Goal: Transaction & Acquisition: Purchase product/service

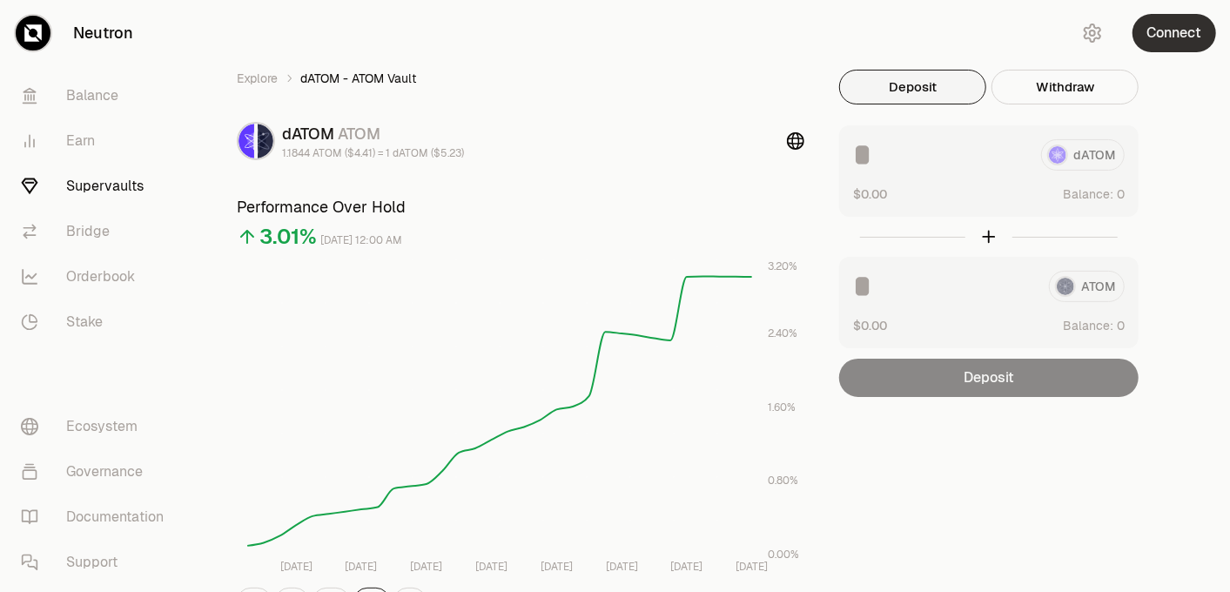
click at [1169, 37] on button "Connect" at bounding box center [1175, 33] width 84 height 38
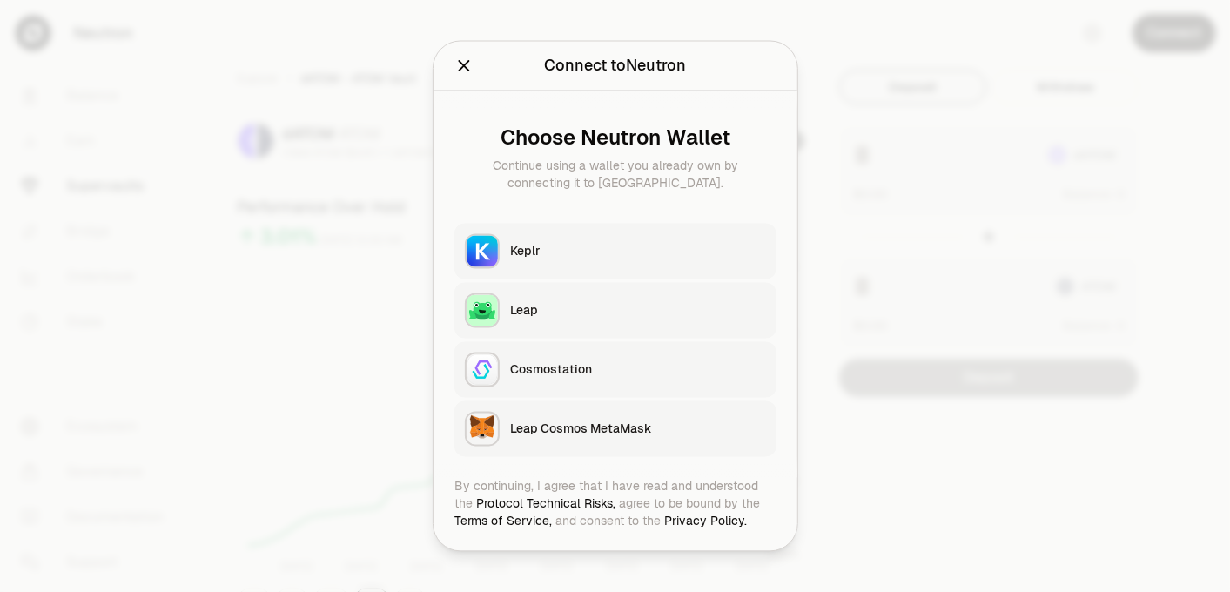
click at [599, 247] on div "Keplr" at bounding box center [638, 251] width 256 height 17
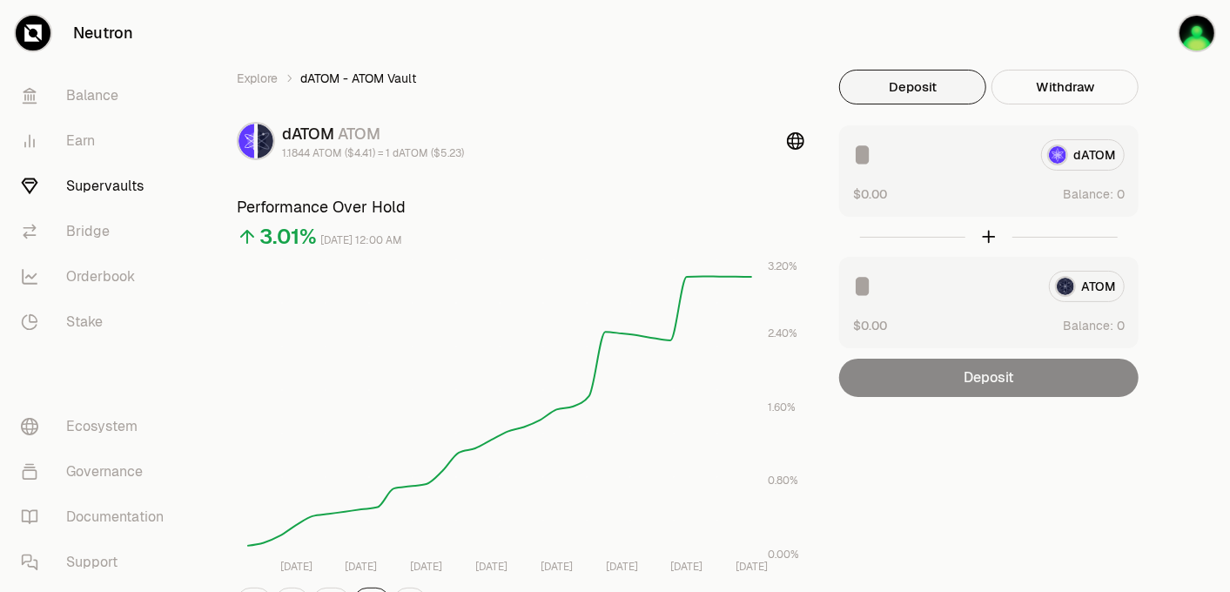
click at [1087, 159] on div "dATOM" at bounding box center [989, 154] width 272 height 31
click at [92, 89] on link "Balance" at bounding box center [97, 95] width 181 height 45
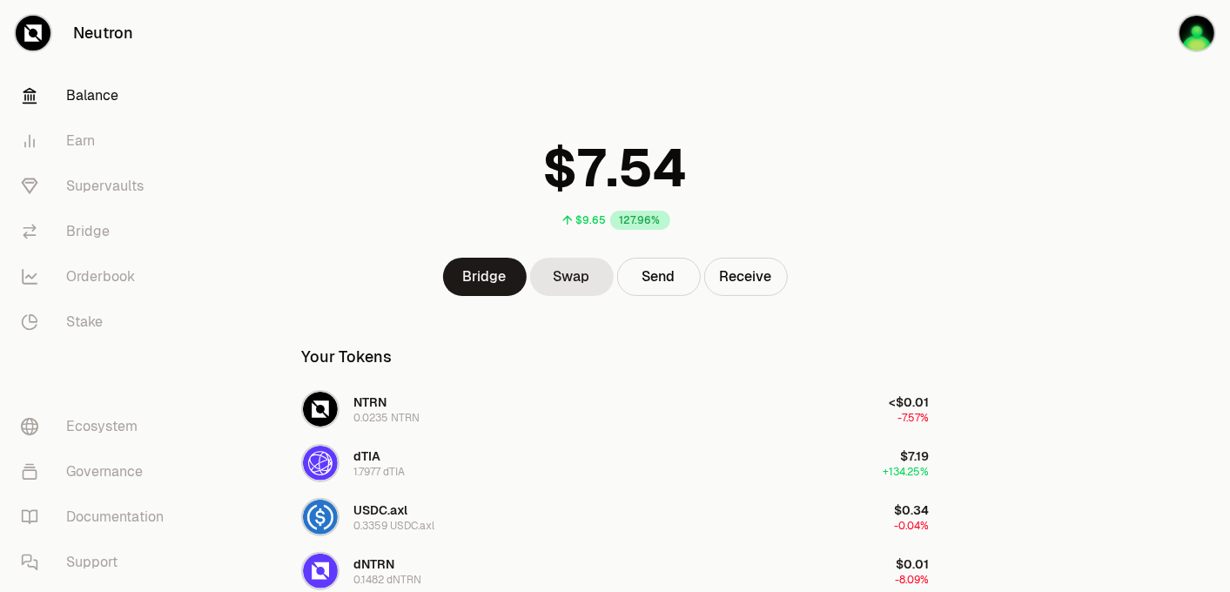
click at [1116, 241] on div at bounding box center [1132, 446] width 195 height 893
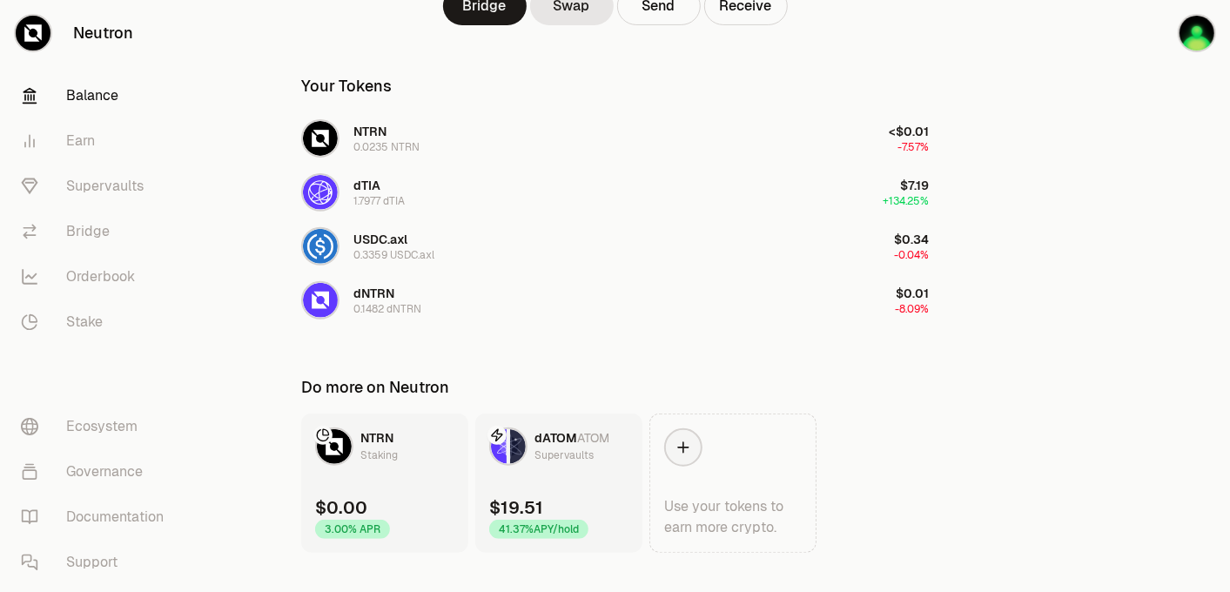
scroll to position [290, 0]
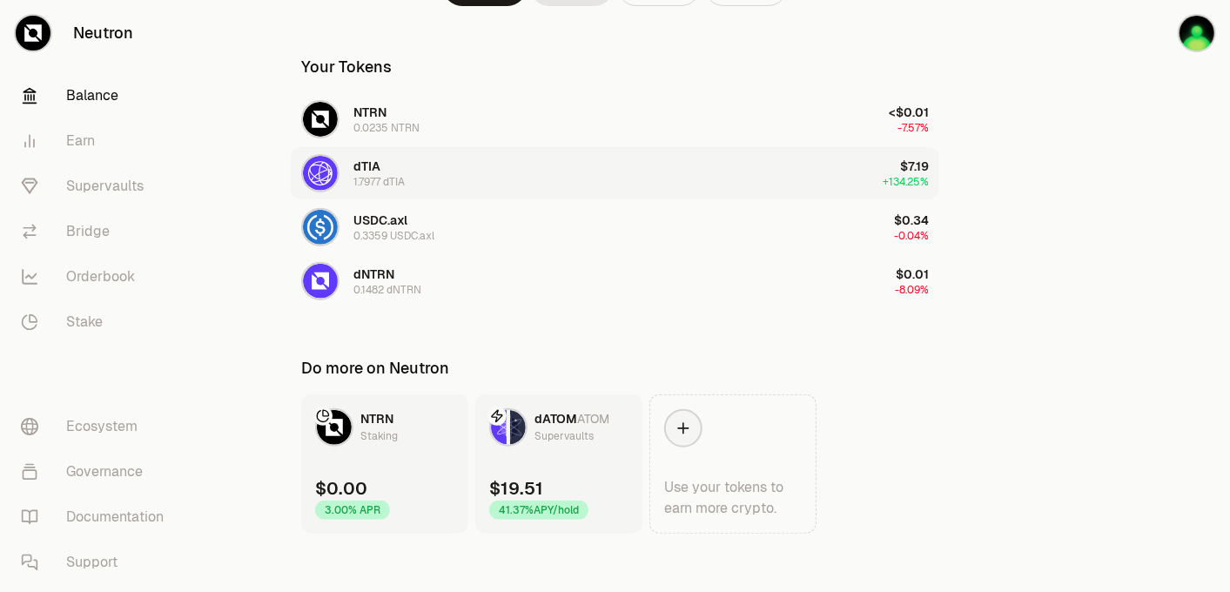
click at [791, 178] on button "dTIA 1.7977 dTIA $7.19 +134.25%" at bounding box center [615, 173] width 649 height 52
click at [609, 162] on button "dTIA 1.7977 dTIA $7.19 +134.25%" at bounding box center [615, 173] width 649 height 52
click at [103, 185] on link "Supervaults" at bounding box center [97, 186] width 181 height 45
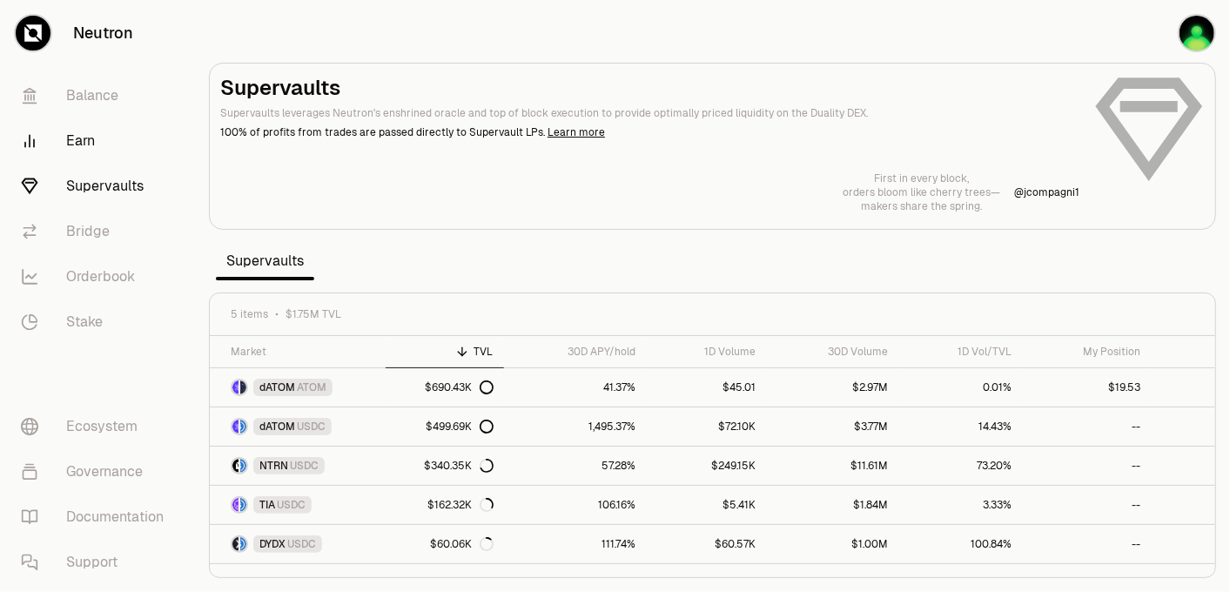
click at [70, 144] on link "Earn" at bounding box center [97, 140] width 181 height 45
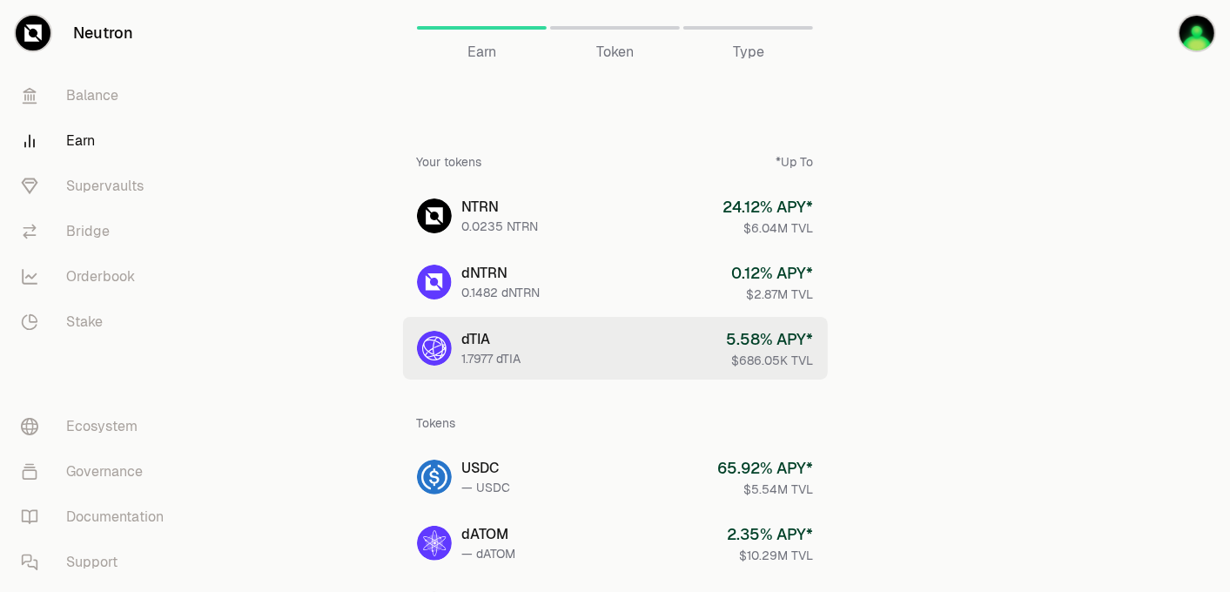
click at [616, 354] on link "dTIA 1.7977 dTIA 5.58 % APY* $686.05K TVL" at bounding box center [615, 348] width 425 height 63
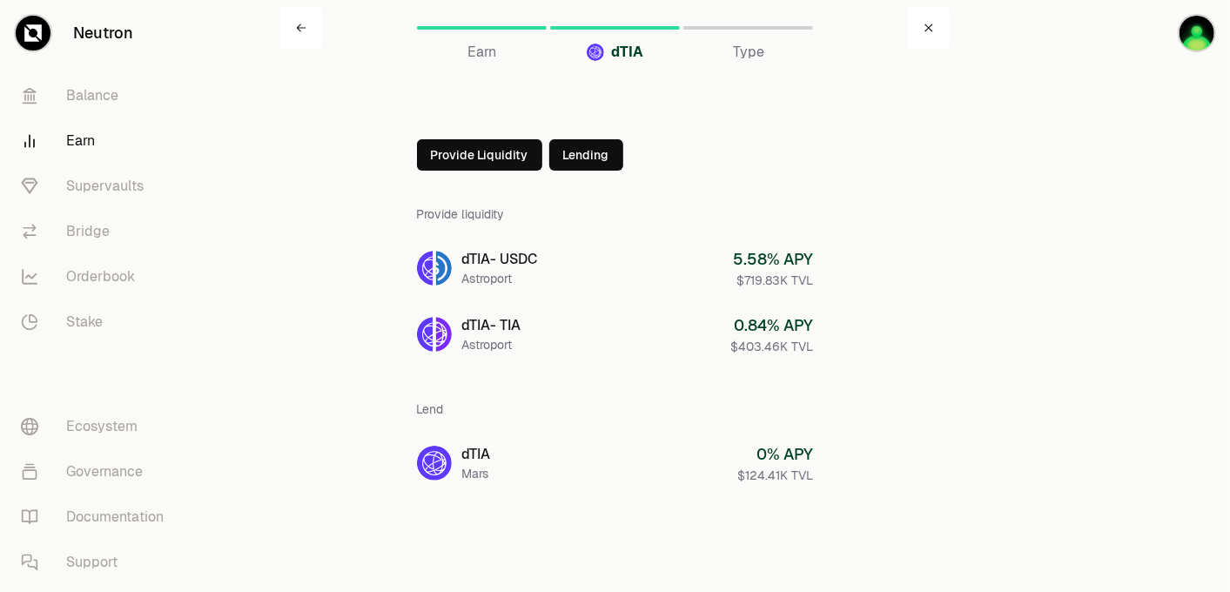
click at [285, 436] on div "dTIA Earn dTIA Type Provide Liquidity Lending Provide liquidity dTIA - USDC Ast…" at bounding box center [614, 282] width 669 height 564
click at [91, 98] on link "Balance" at bounding box center [97, 95] width 181 height 45
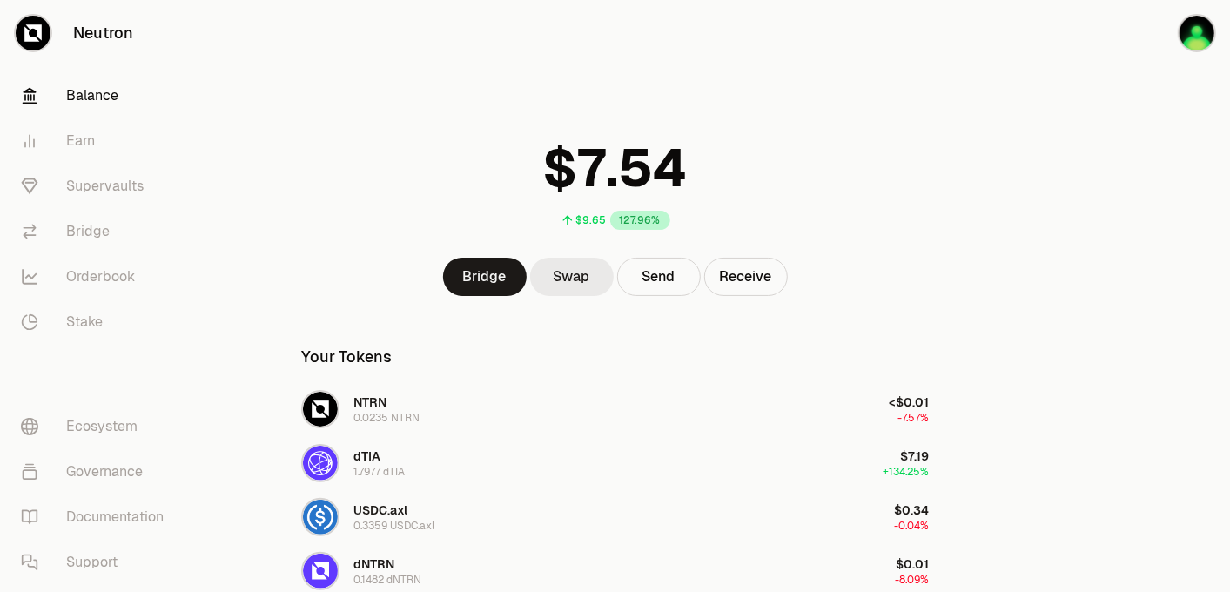
click at [587, 286] on link "Swap" at bounding box center [572, 277] width 84 height 38
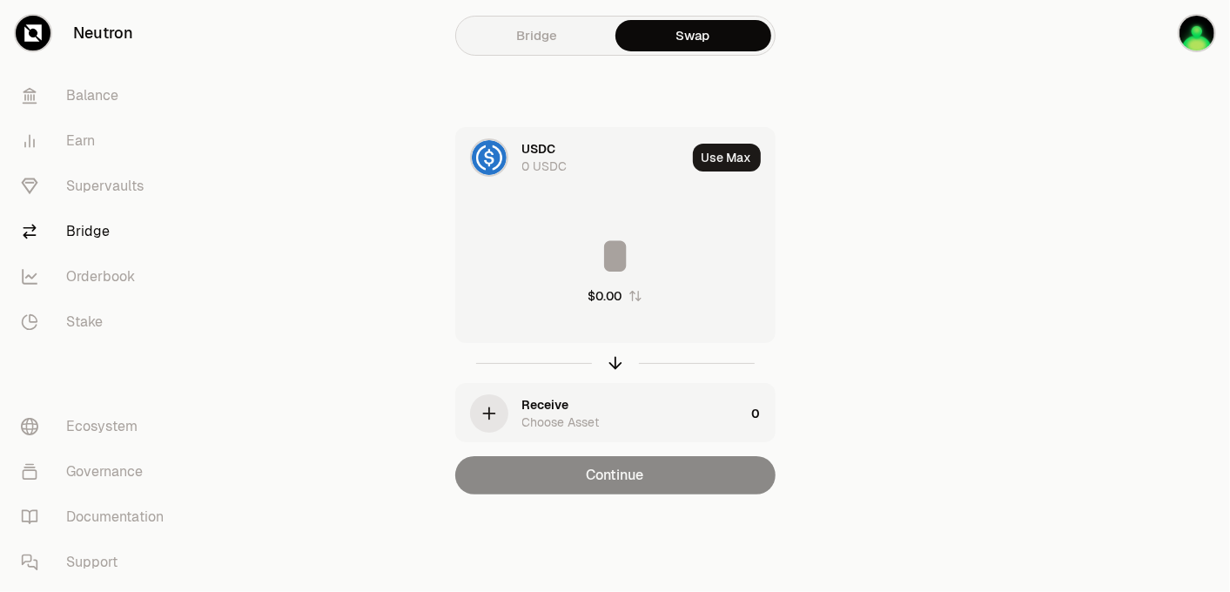
click at [485, 161] on img at bounding box center [489, 157] width 35 height 35
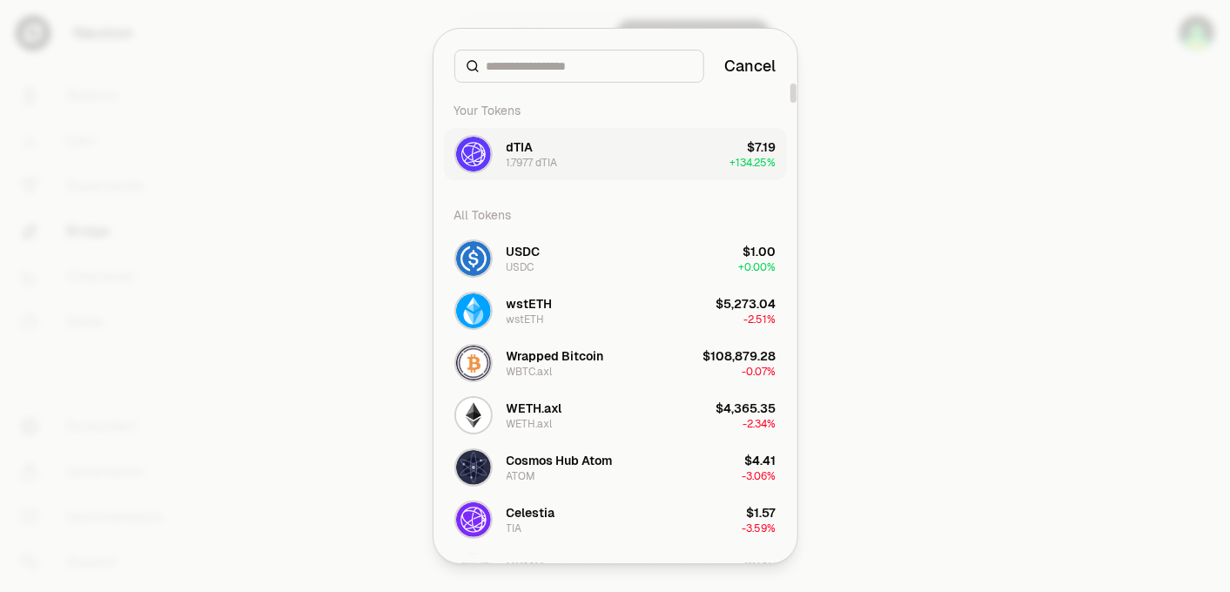
click at [636, 150] on button "dTIA 1.7977 dTIA $7.19 + 134.25%" at bounding box center [615, 154] width 343 height 52
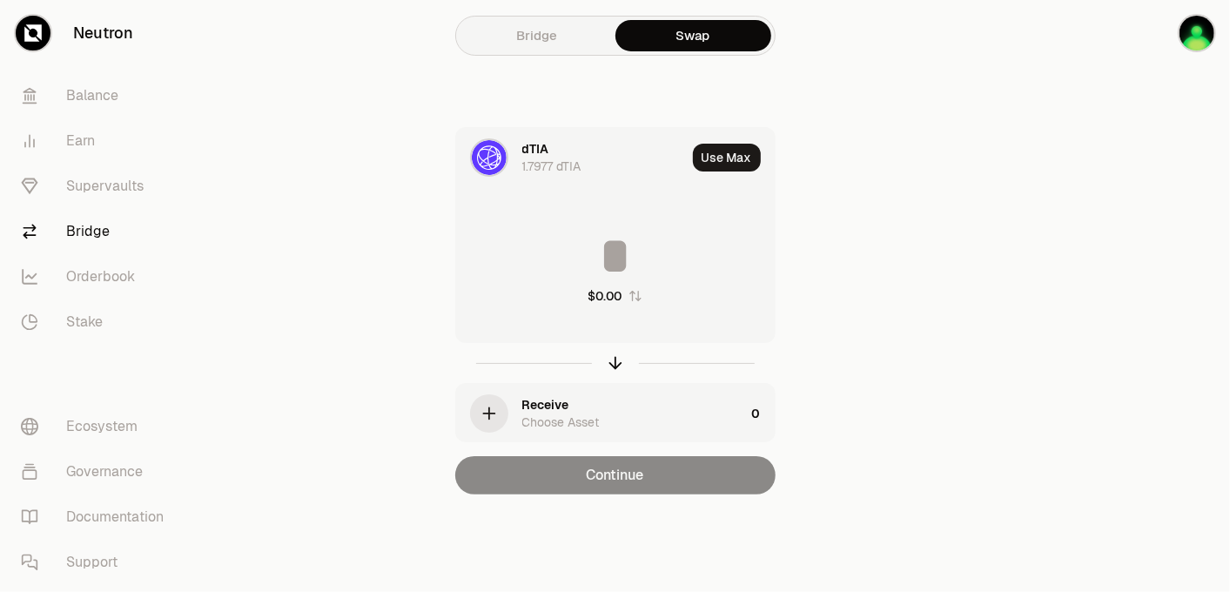
click at [562, 399] on div "Receive" at bounding box center [545, 404] width 47 height 17
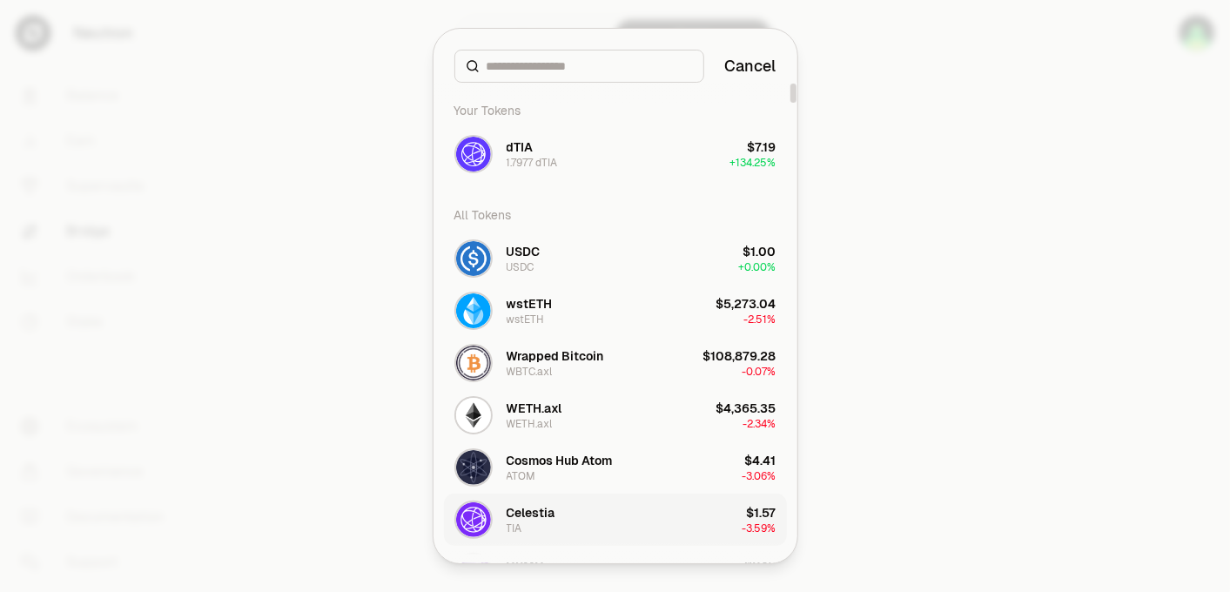
click at [658, 515] on button "[PERSON_NAME] $1.57 -3.59%" at bounding box center [615, 520] width 343 height 52
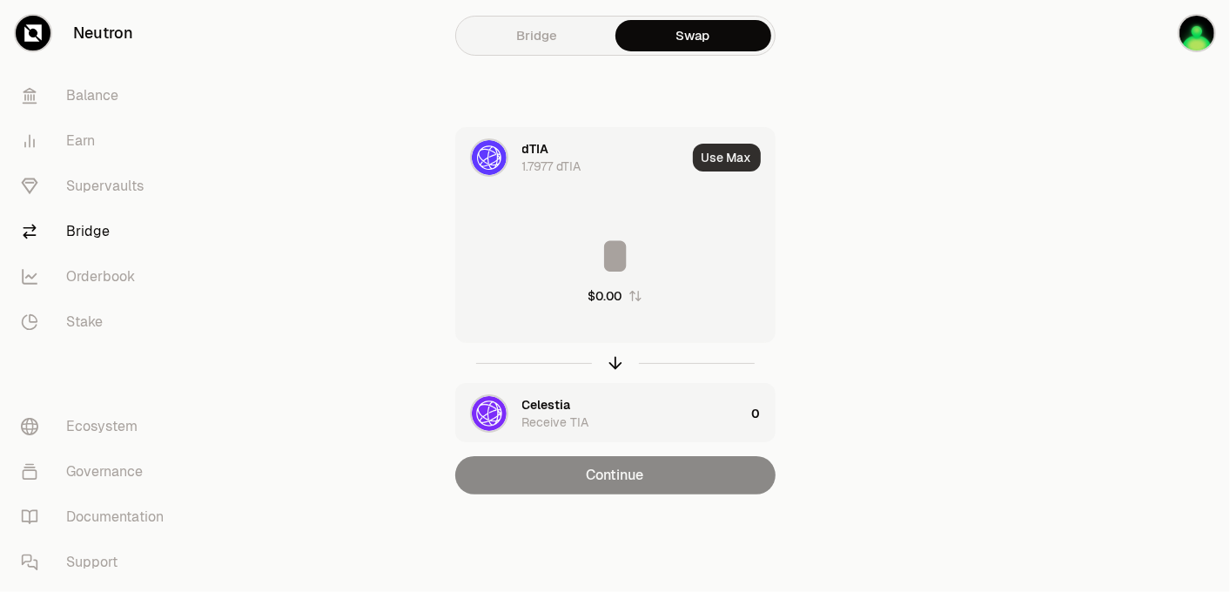
click at [733, 158] on button "Use Max" at bounding box center [727, 158] width 68 height 28
type input "********"
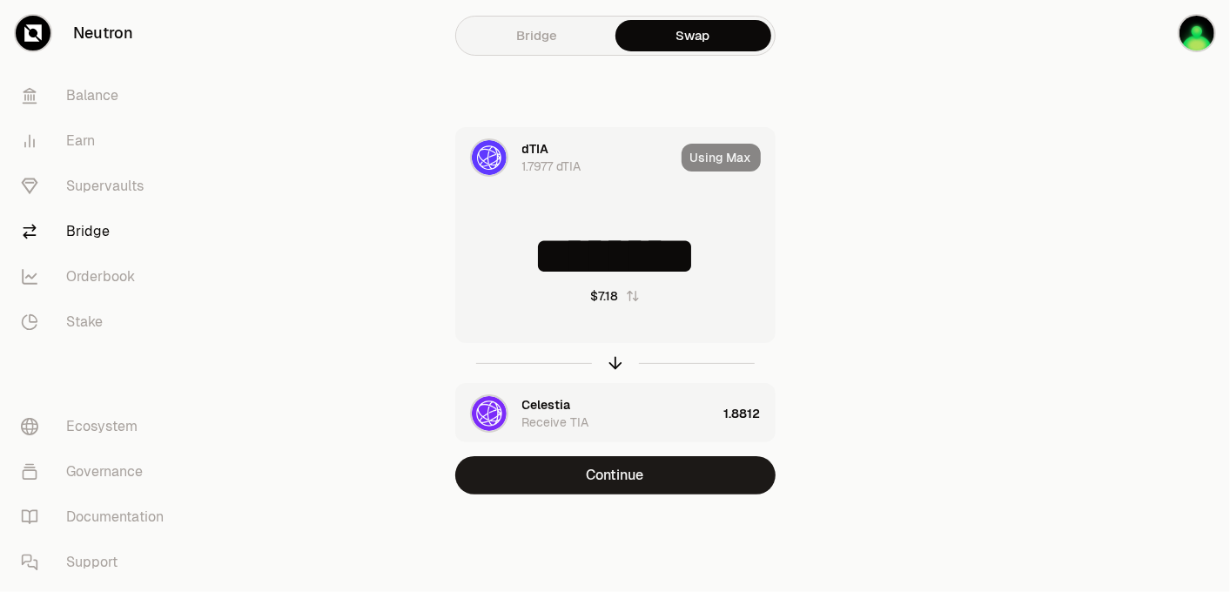
click at [532, 418] on div "Receive TIA" at bounding box center [555, 422] width 67 height 17
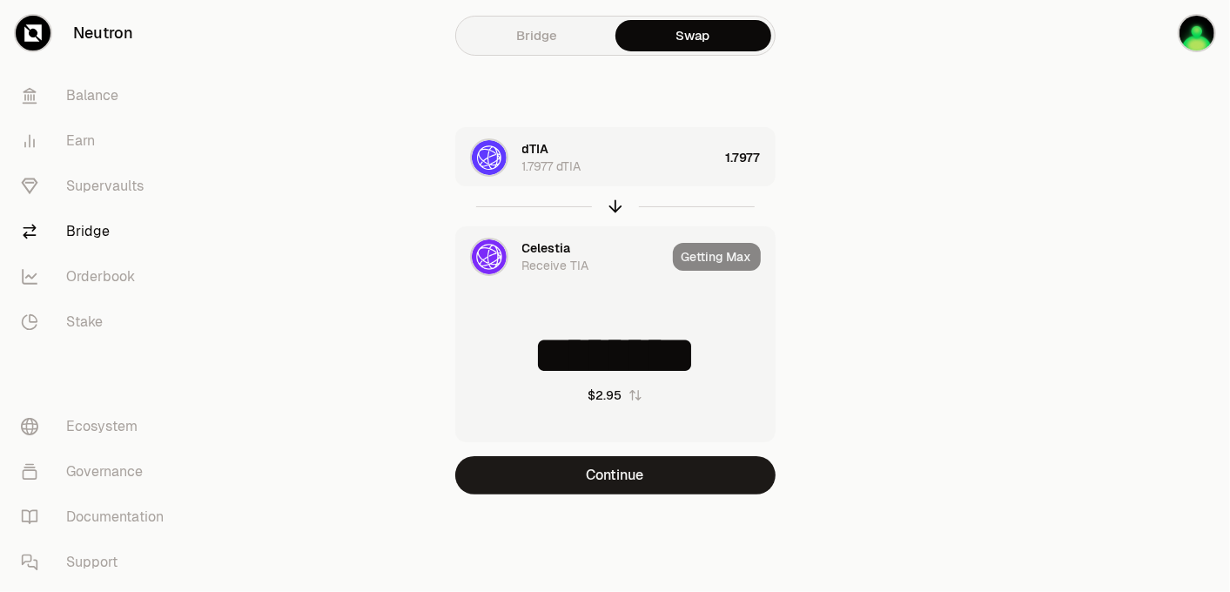
click at [534, 257] on div "Receive TIA" at bounding box center [555, 265] width 67 height 17
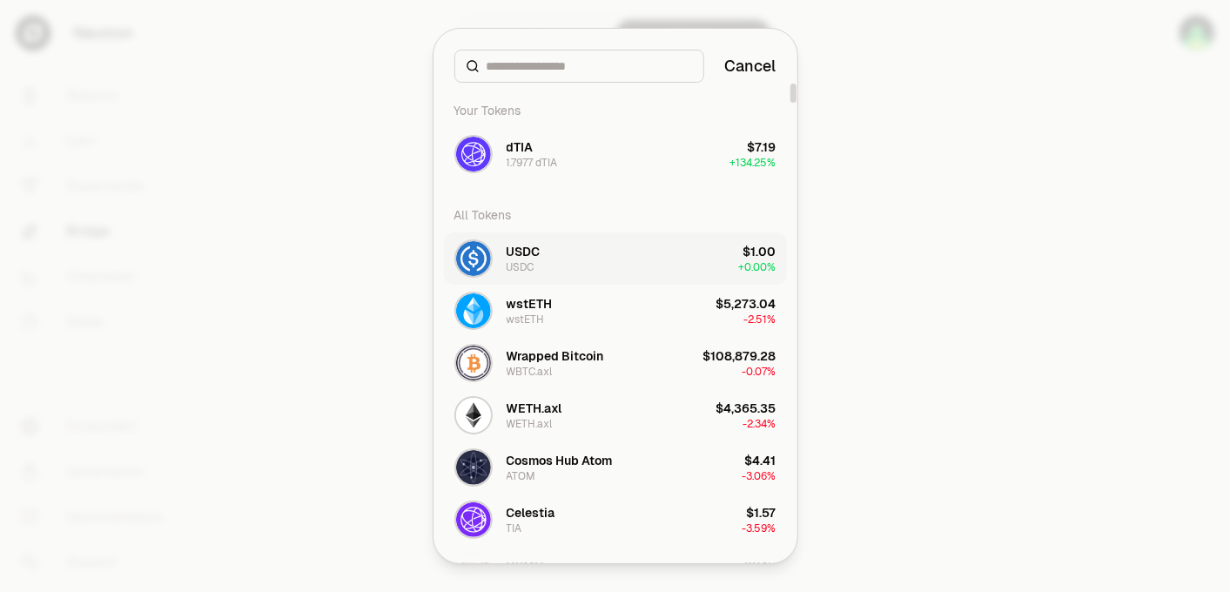
click at [606, 250] on button "USDC USDC $1.00 + 0.00%" at bounding box center [615, 258] width 343 height 52
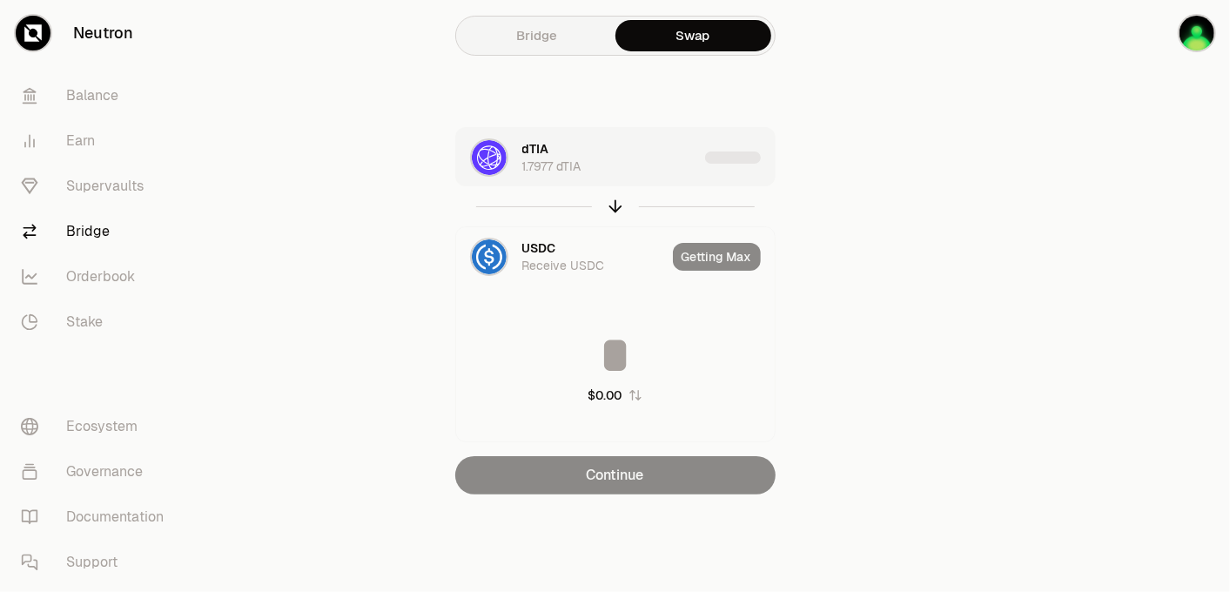
type input "********"
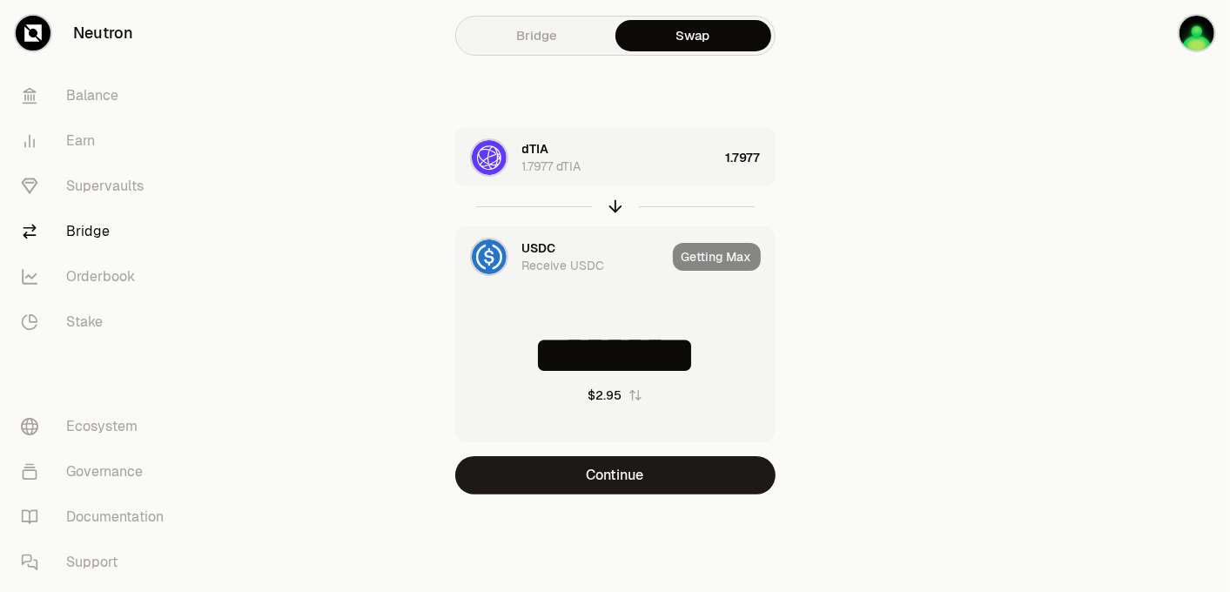
click at [559, 257] on div "Receive USDC" at bounding box center [563, 265] width 83 height 17
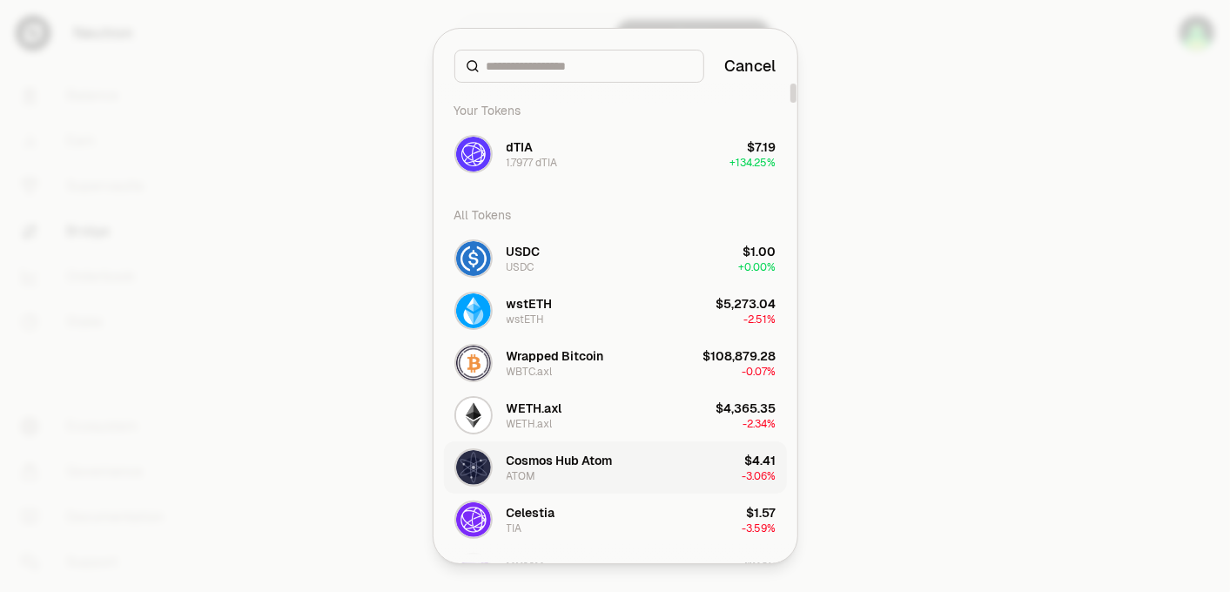
click at [614, 461] on button "Cosmos Hub Atom ATOM $4.41 -3.06%" at bounding box center [615, 467] width 343 height 52
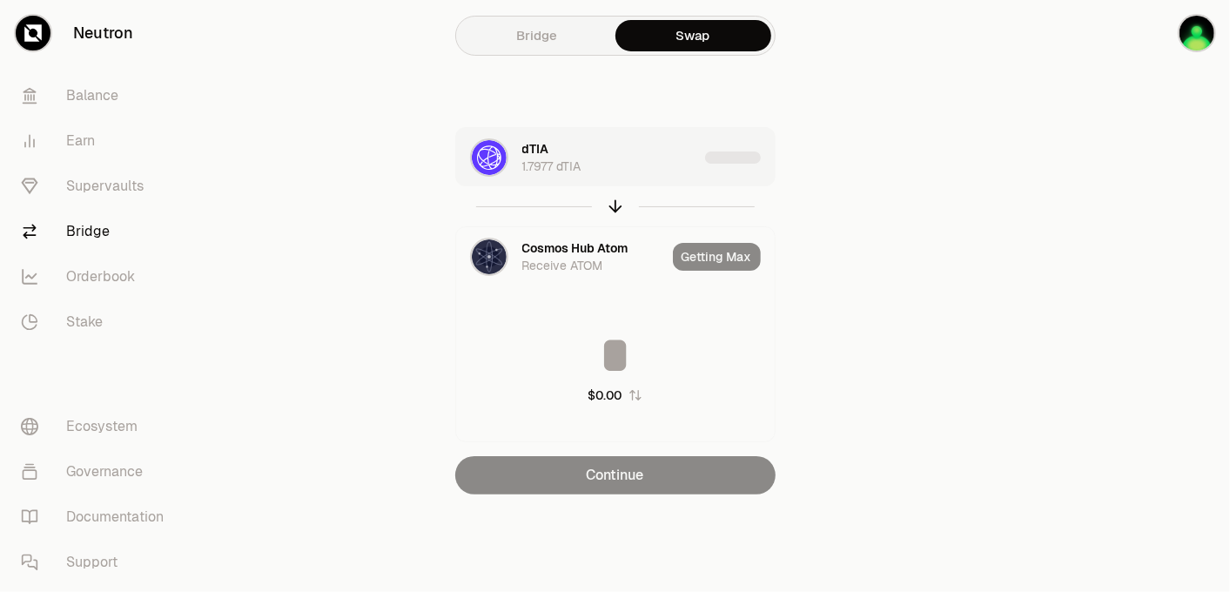
type input "********"
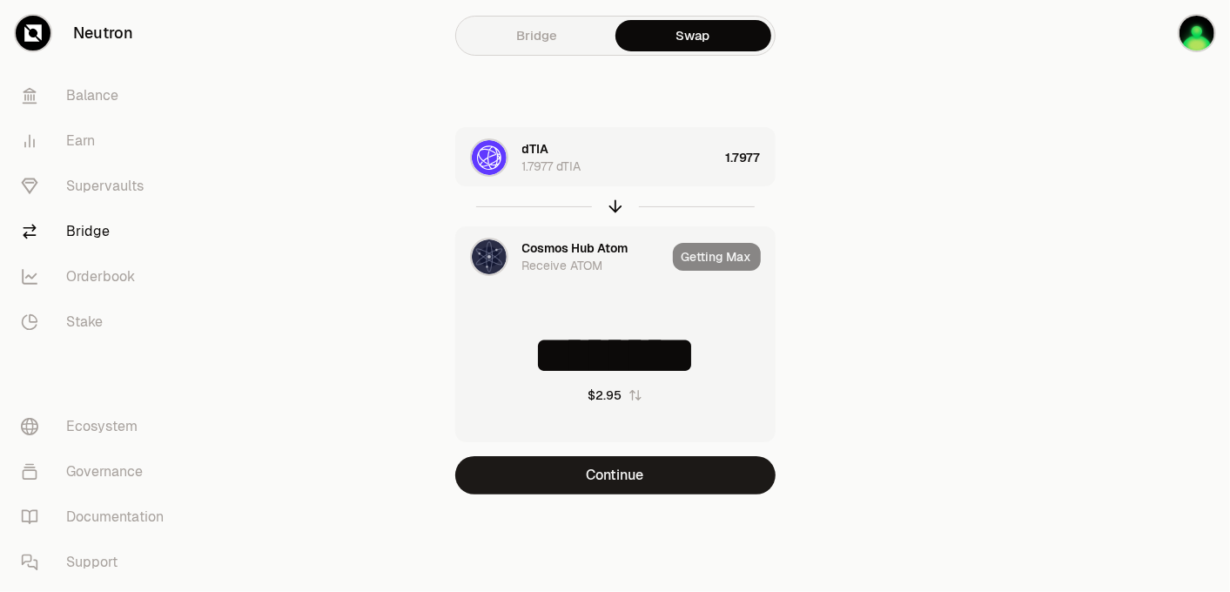
click at [488, 254] on img at bounding box center [489, 256] width 35 height 35
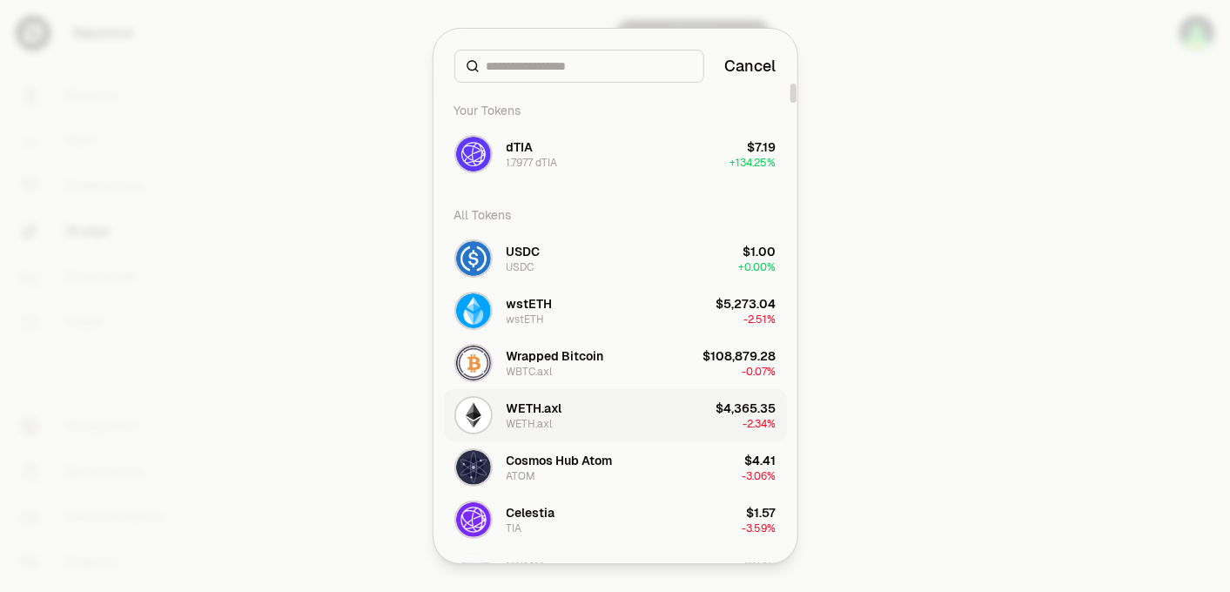
click at [604, 420] on button "WETH.[PERSON_NAME].axl $4,365.35 -2.34%" at bounding box center [615, 415] width 343 height 52
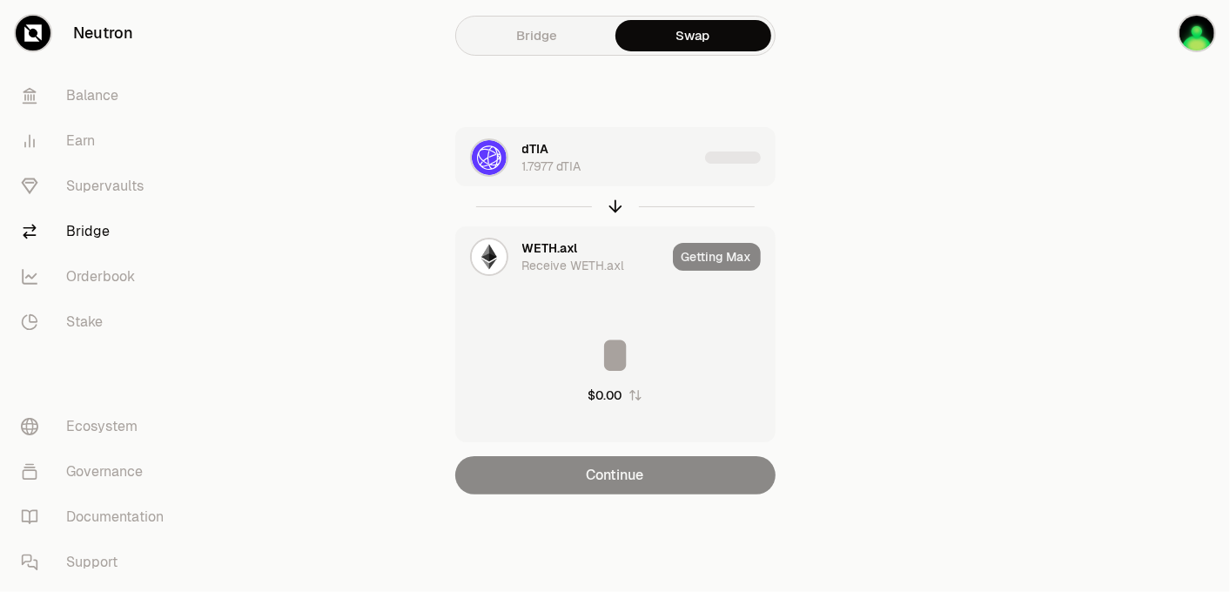
type input "**********"
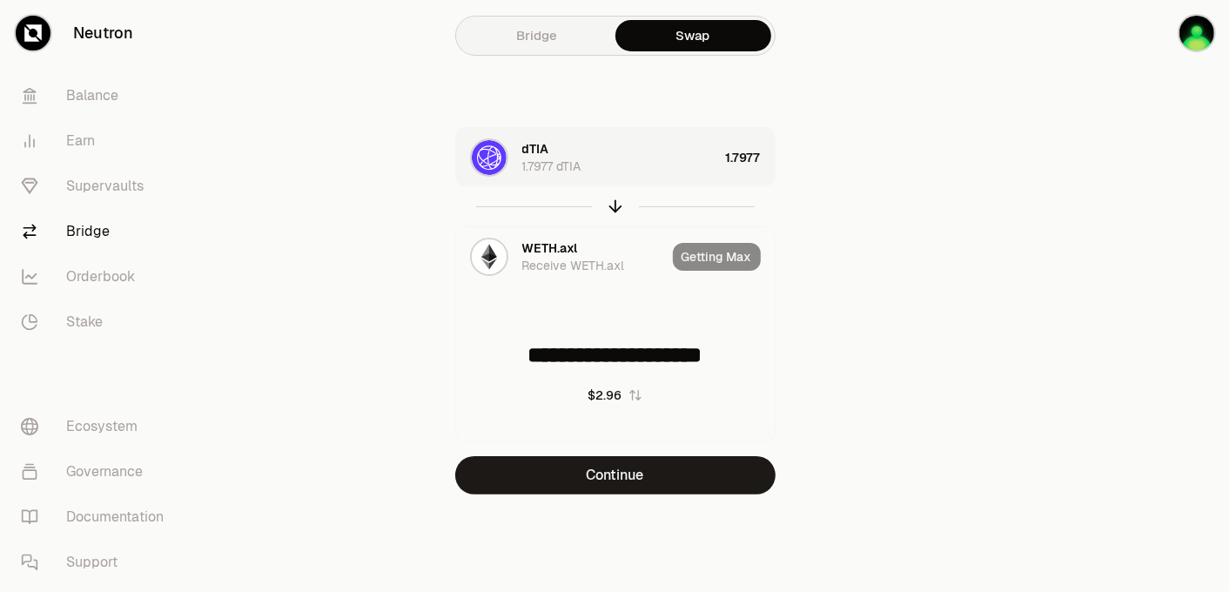
click at [913, 207] on div "**********" at bounding box center [615, 282] width 627 height 564
click at [483, 253] on img at bounding box center [489, 256] width 35 height 35
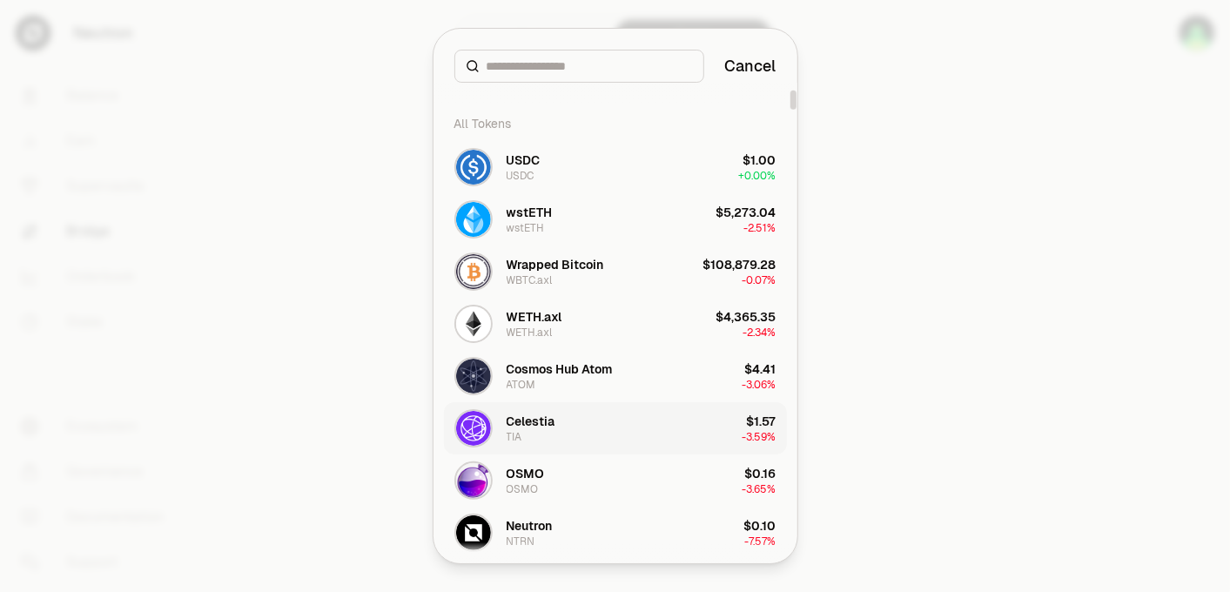
scroll to position [193, 0]
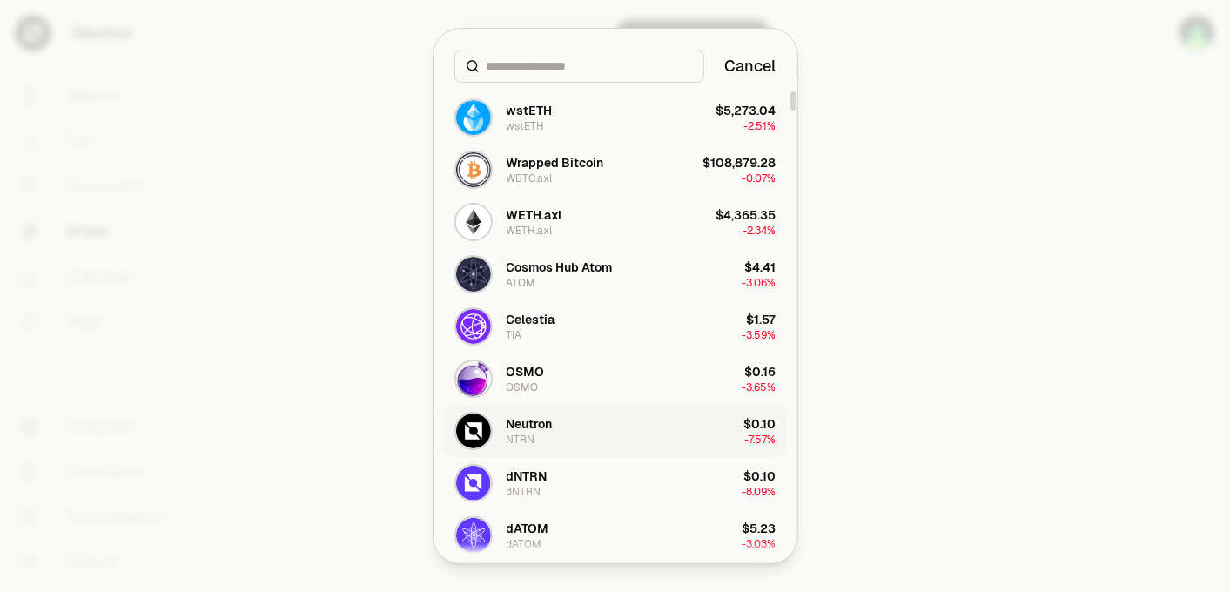
click at [649, 432] on button "Neutron NTRN $0.10 -7.57%" at bounding box center [615, 431] width 343 height 52
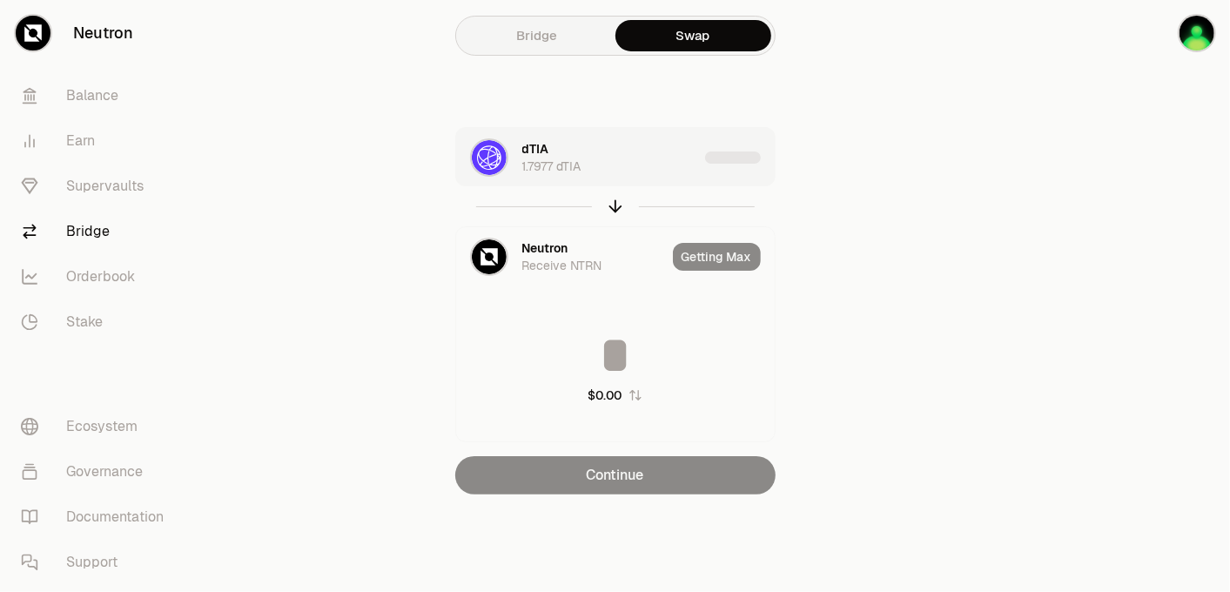
type input "*********"
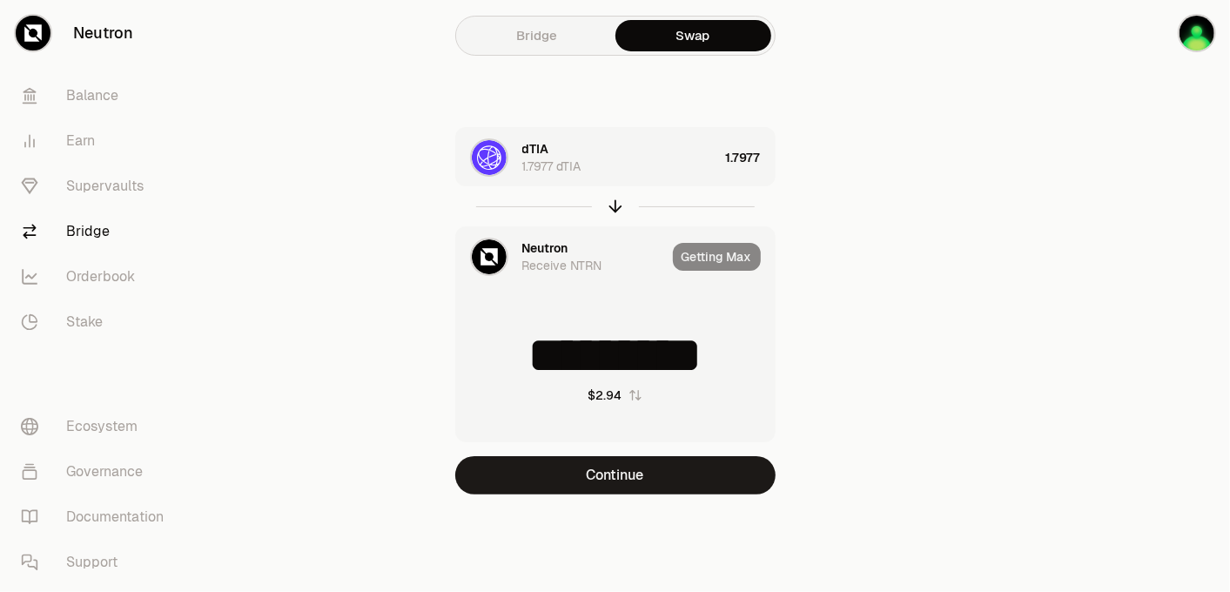
click at [561, 266] on div "Receive NTRN" at bounding box center [562, 265] width 80 height 17
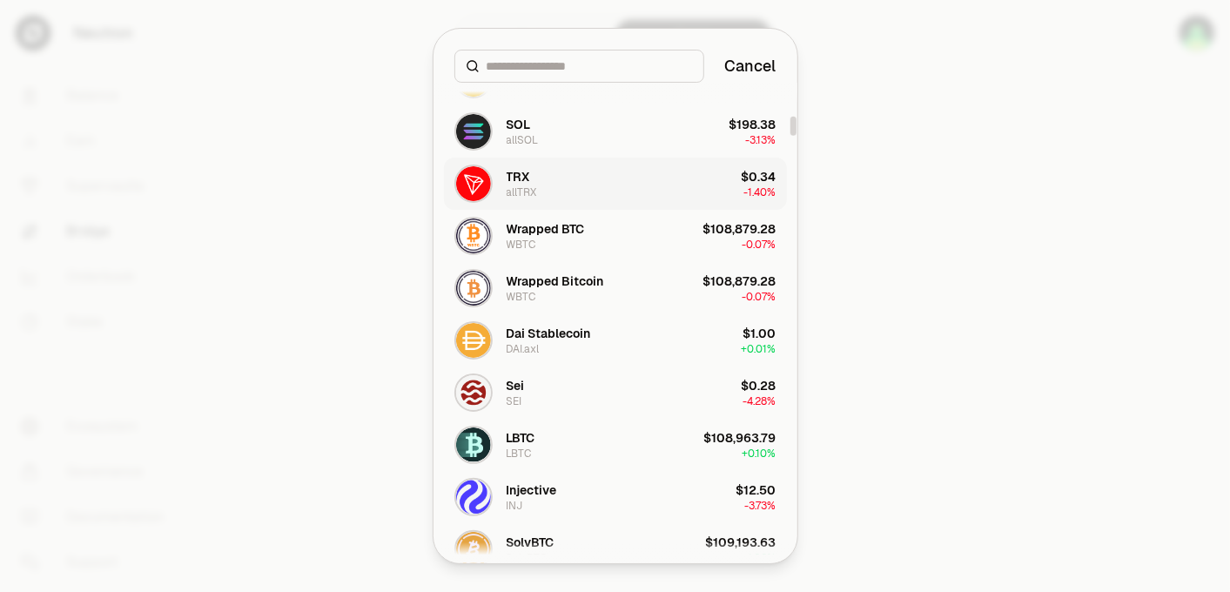
scroll to position [967, 0]
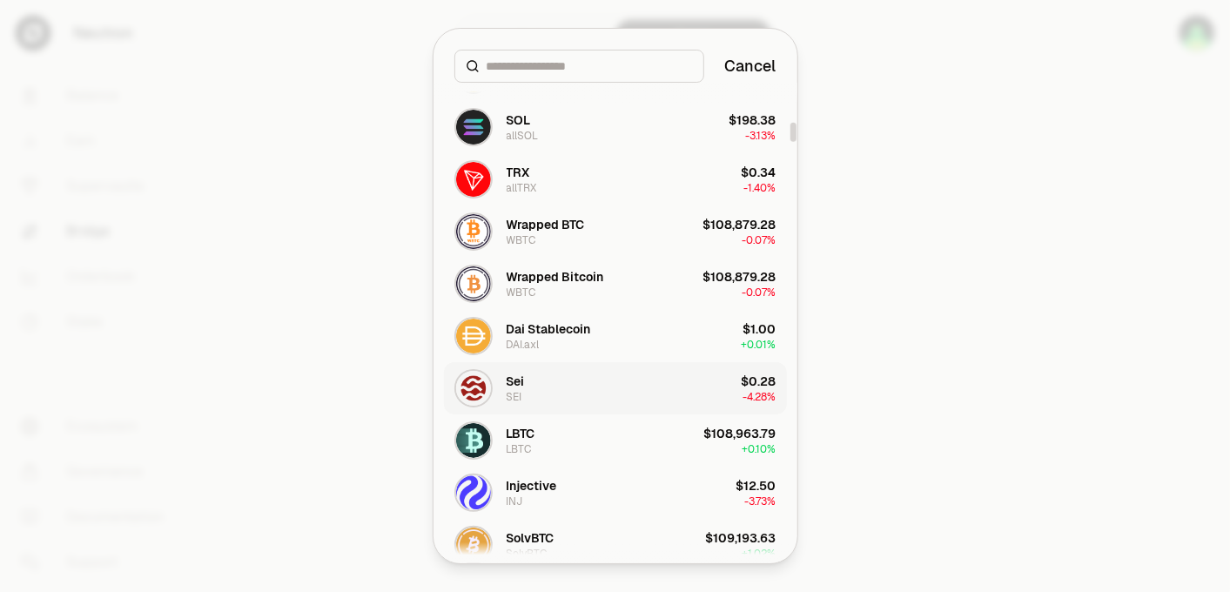
click at [594, 382] on button "Sei SEI $0.28 -4.28%" at bounding box center [615, 388] width 343 height 52
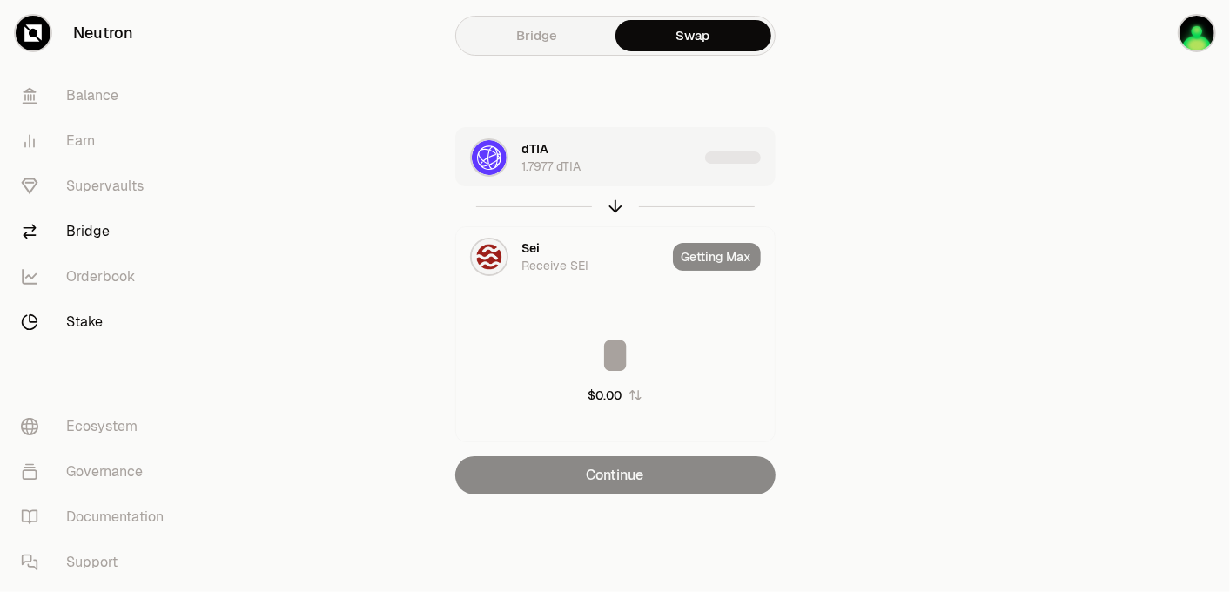
click at [39, 320] on link "Stake" at bounding box center [97, 321] width 181 height 45
